Goal: Contribute content: Contribute content

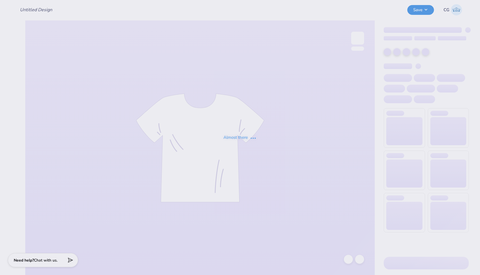
type input "KSig Parents and Alumni weekend"
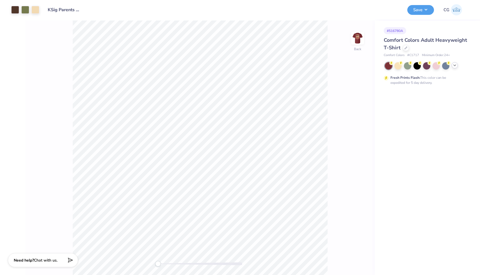
click at [452, 67] on icon at bounding box center [454, 65] width 4 height 4
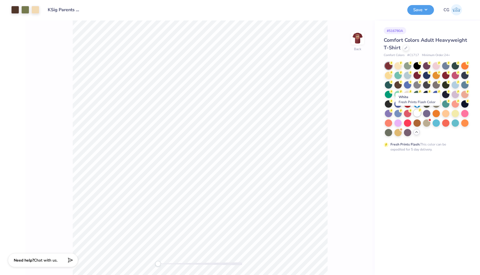
click at [417, 111] on div at bounding box center [416, 112] width 7 height 7
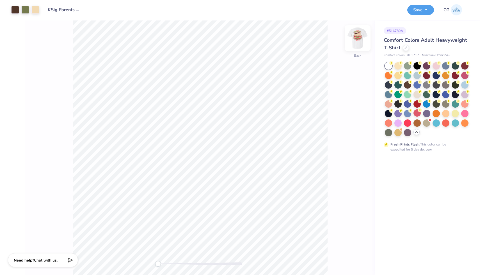
click at [358, 39] on img at bounding box center [357, 38] width 22 height 22
click at [24, 11] on div at bounding box center [25, 9] width 8 height 8
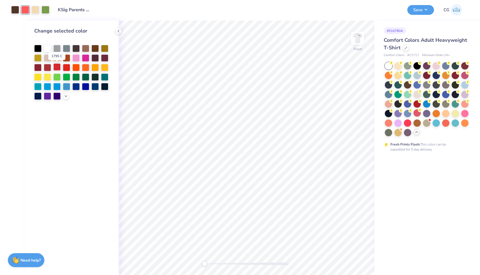
click at [58, 67] on div at bounding box center [56, 66] width 7 height 7
click at [420, 9] on button "Save" at bounding box center [420, 9] width 27 height 10
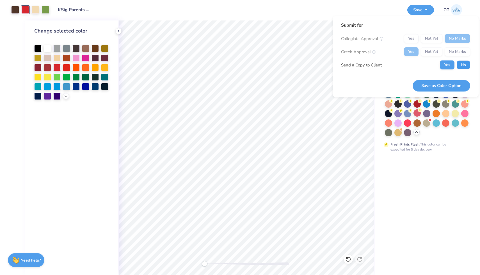
click at [459, 61] on button "No" at bounding box center [462, 65] width 13 height 9
click at [448, 86] on button "Save as Color Option" at bounding box center [441, 86] width 58 height 12
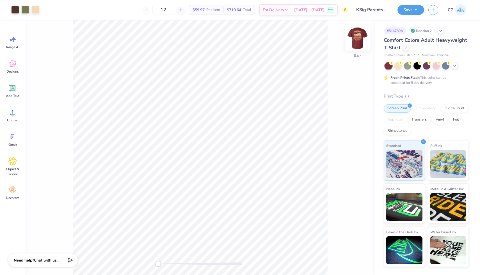
click at [360, 37] on img at bounding box center [357, 38] width 22 height 22
click at [22, 11] on div at bounding box center [25, 9] width 8 height 8
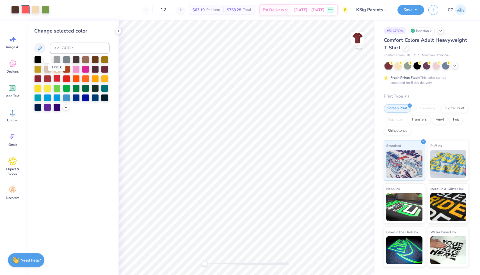
click at [59, 78] on div at bounding box center [56, 78] width 7 height 7
click at [65, 77] on div at bounding box center [66, 78] width 7 height 7
click at [58, 79] on div at bounding box center [56, 78] width 7 height 7
click at [67, 79] on div at bounding box center [66, 78] width 7 height 7
click at [57, 79] on div at bounding box center [56, 78] width 7 height 7
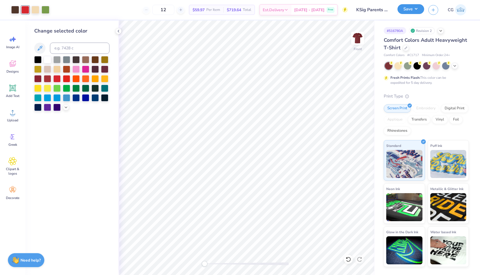
click at [406, 9] on button "Save" at bounding box center [410, 9] width 27 height 10
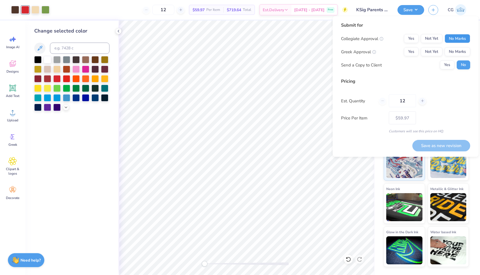
click at [456, 38] on button "No Marks" at bounding box center [457, 38] width 26 height 9
click at [408, 52] on button "Yes" at bounding box center [411, 51] width 15 height 9
click at [428, 146] on button "Save as new revision" at bounding box center [441, 146] width 58 height 12
type input "$59.97"
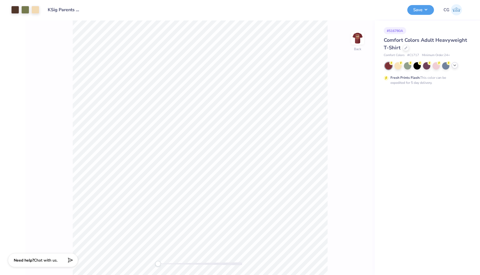
click at [454, 66] on icon at bounding box center [454, 65] width 4 height 4
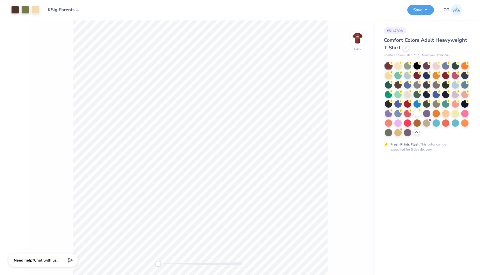
click at [416, 113] on div at bounding box center [416, 112] width 7 height 7
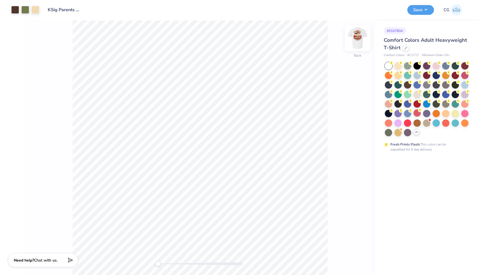
click at [355, 38] on img at bounding box center [357, 38] width 22 height 22
click at [427, 7] on button "Save" at bounding box center [420, 9] width 27 height 10
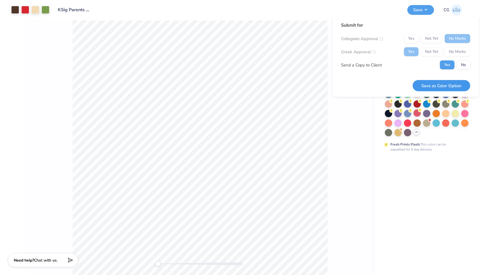
click at [446, 87] on button "Save as Color Option" at bounding box center [441, 86] width 58 height 12
